Goal: Understand process/instructions

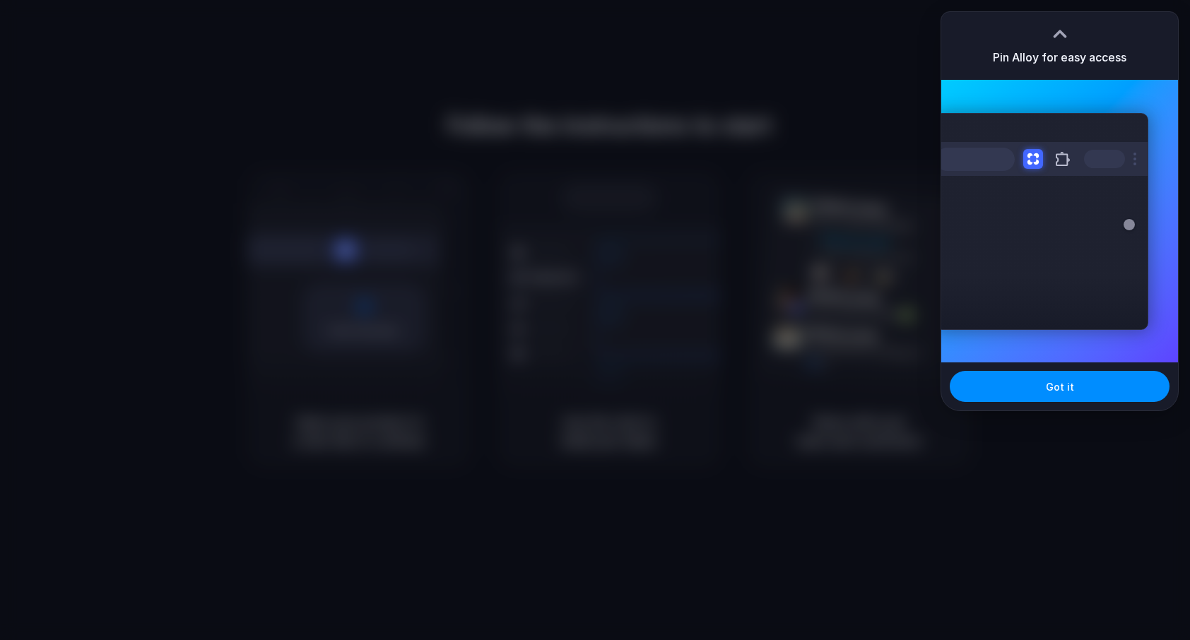
click at [1062, 30] on div at bounding box center [1059, 33] width 21 height 21
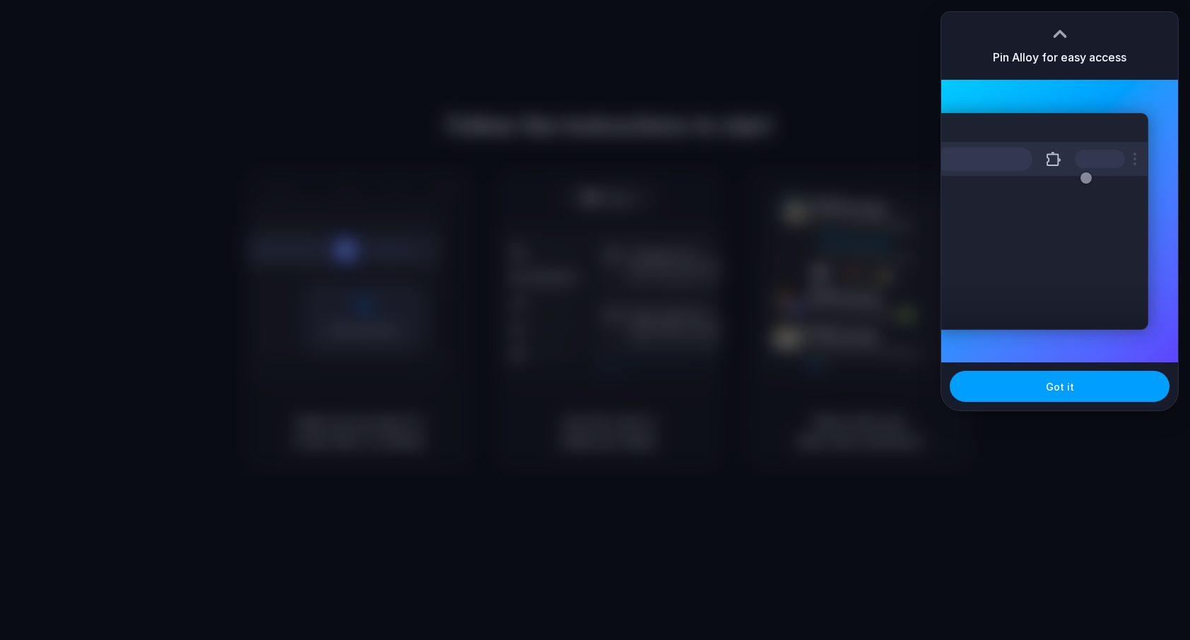
click at [1052, 386] on span "Got it" at bounding box center [1059, 386] width 28 height 15
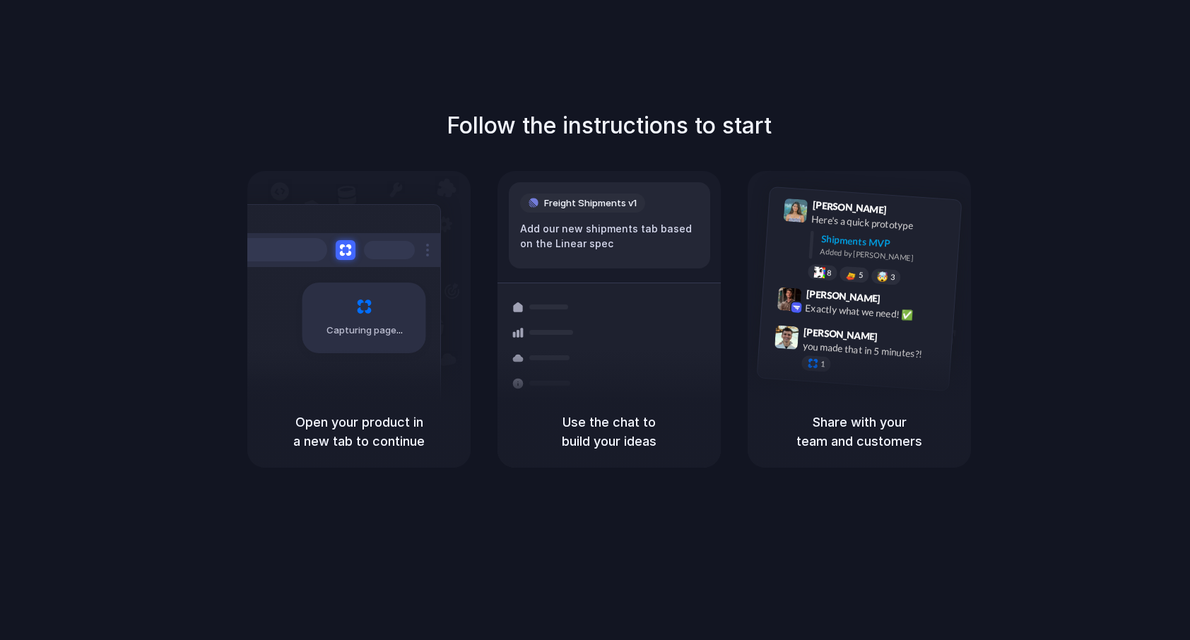
click at [874, 119] on div "Follow the instructions to start Capturing page Open your product in a new tab …" at bounding box center [609, 288] width 1190 height 359
